Goal: Task Accomplishment & Management: Complete application form

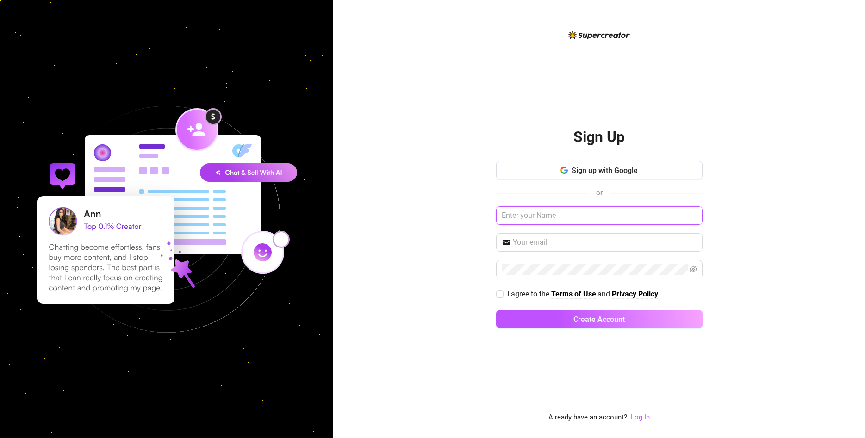
click at [550, 220] on input "text" at bounding box center [599, 215] width 206 height 19
type input "[PERSON_NAME]"
type input "[EMAIL_ADDRESS][DOMAIN_NAME]"
click at [539, 290] on span "I agree to the" at bounding box center [529, 294] width 44 height 9
click at [503, 291] on input "I agree to the Terms of Use and Privacy Policy" at bounding box center [499, 294] width 6 height 6
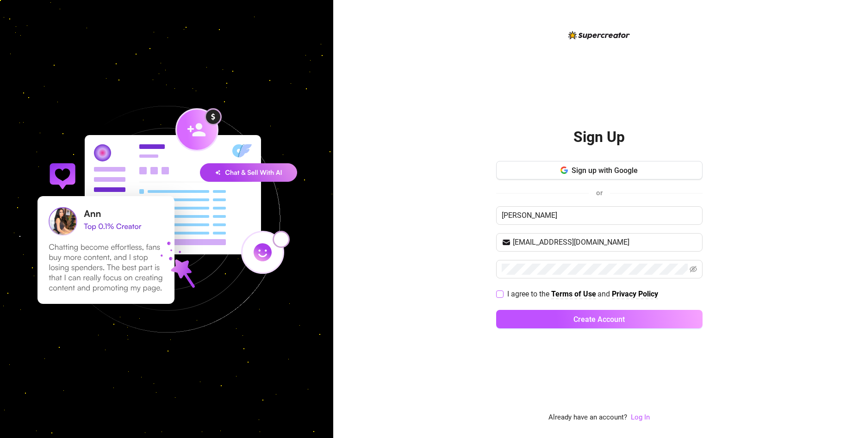
checkbox input "true"
click at [543, 313] on button "Create Account" at bounding box center [599, 319] width 206 height 19
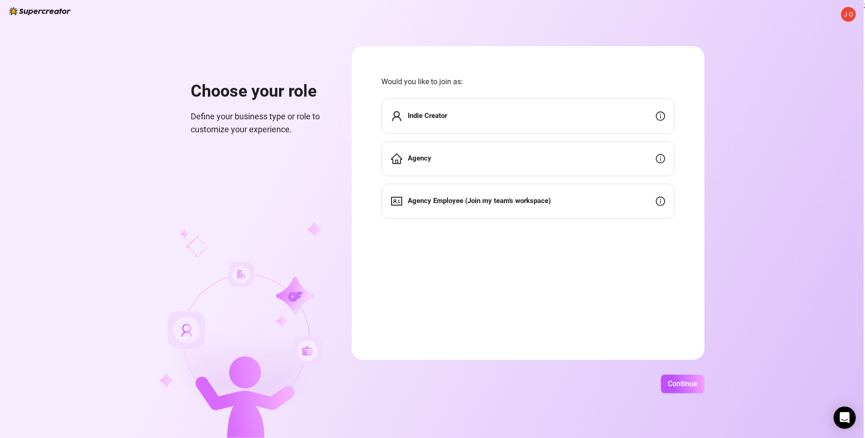
click at [505, 125] on div "Indie Creator" at bounding box center [528, 116] width 294 height 35
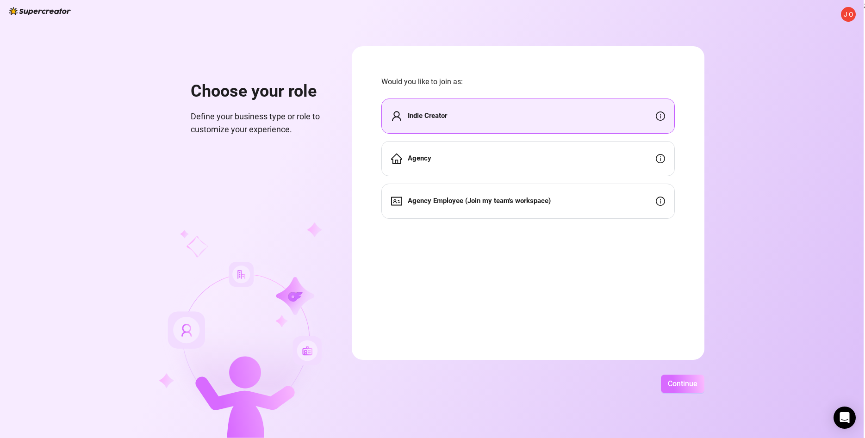
click at [682, 384] on span "Continue" at bounding box center [683, 384] width 30 height 9
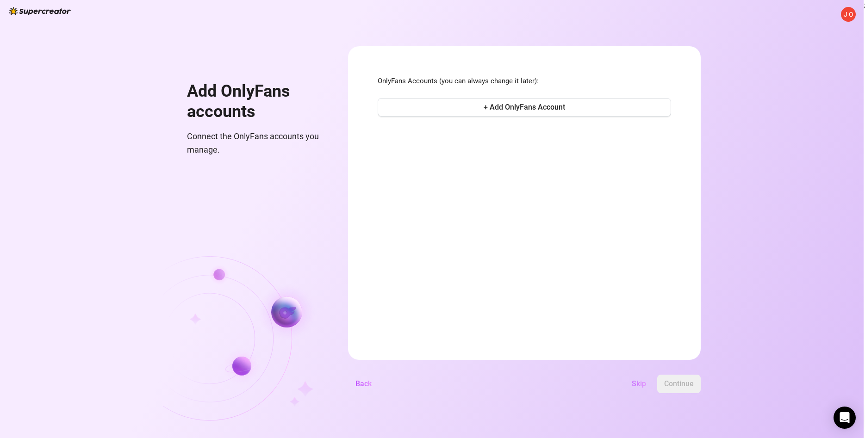
click at [646, 385] on span "Skip" at bounding box center [639, 384] width 14 height 9
